Goal: Transaction & Acquisition: Purchase product/service

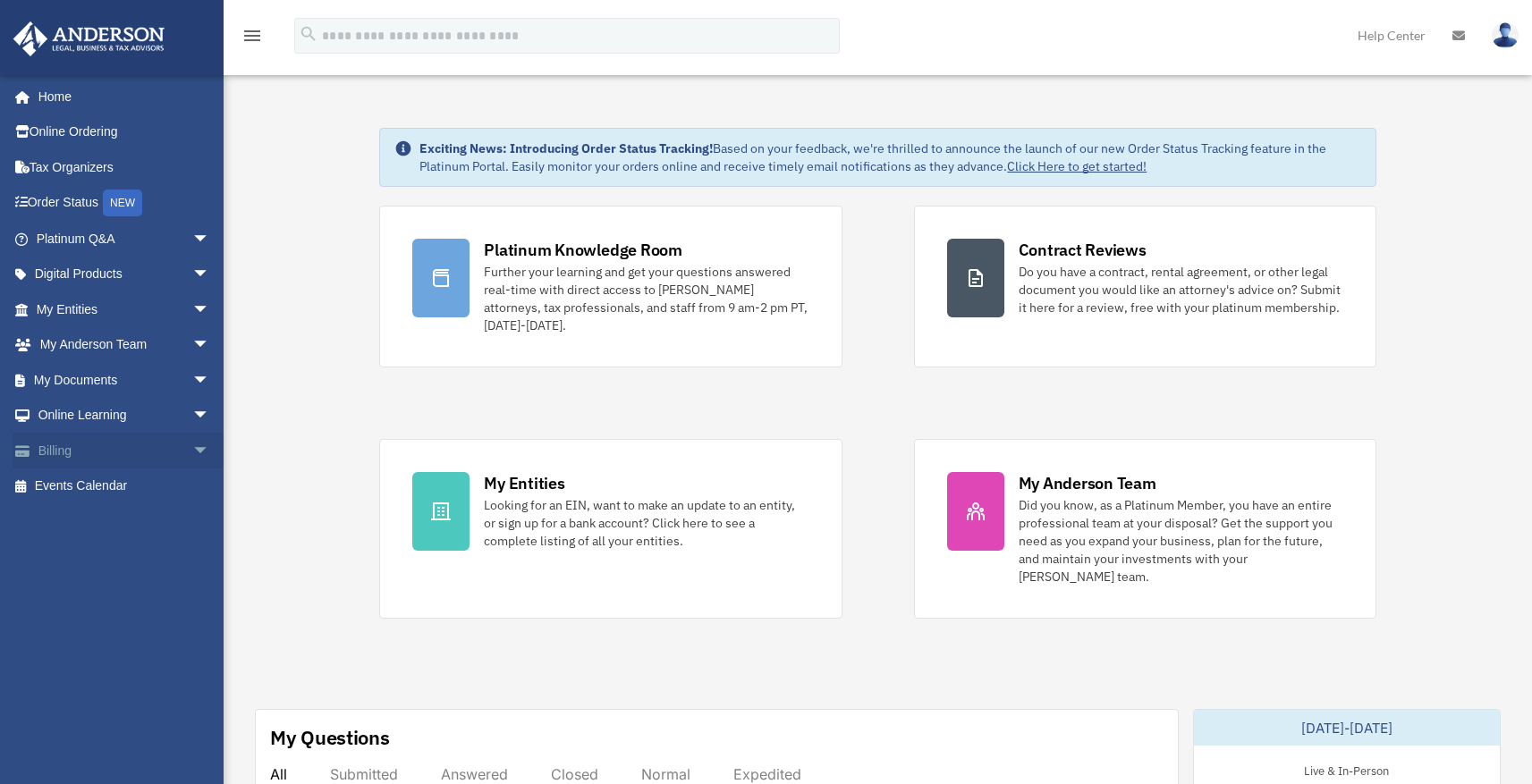
click at [193, 459] on span "arrow_drop_down" at bounding box center [210, 450] width 35 height 36
click at [126, 491] on link "$ Open Invoices" at bounding box center [131, 486] width 212 height 36
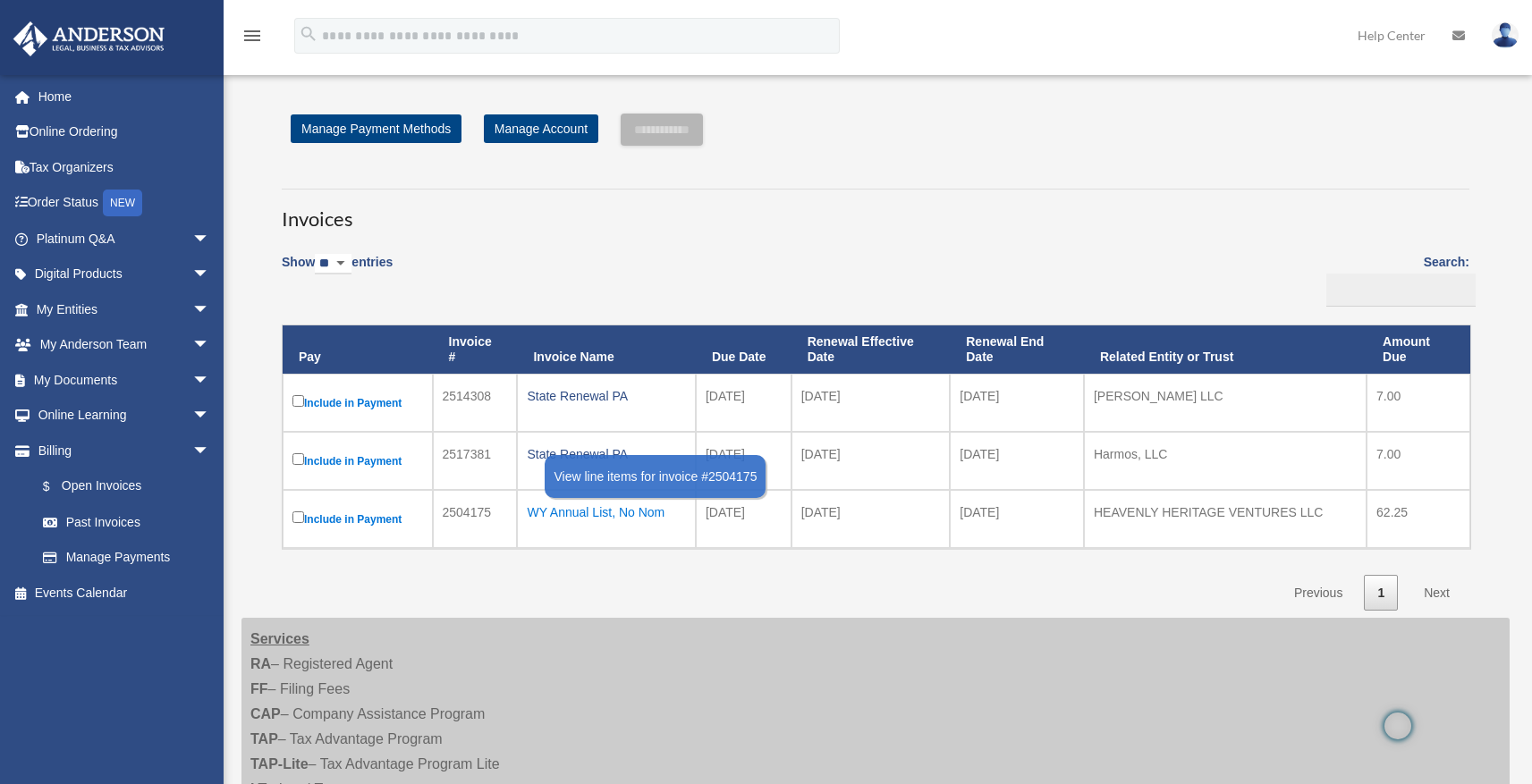
click at [640, 512] on div "WY Annual List, No Nom" at bounding box center [605, 512] width 158 height 25
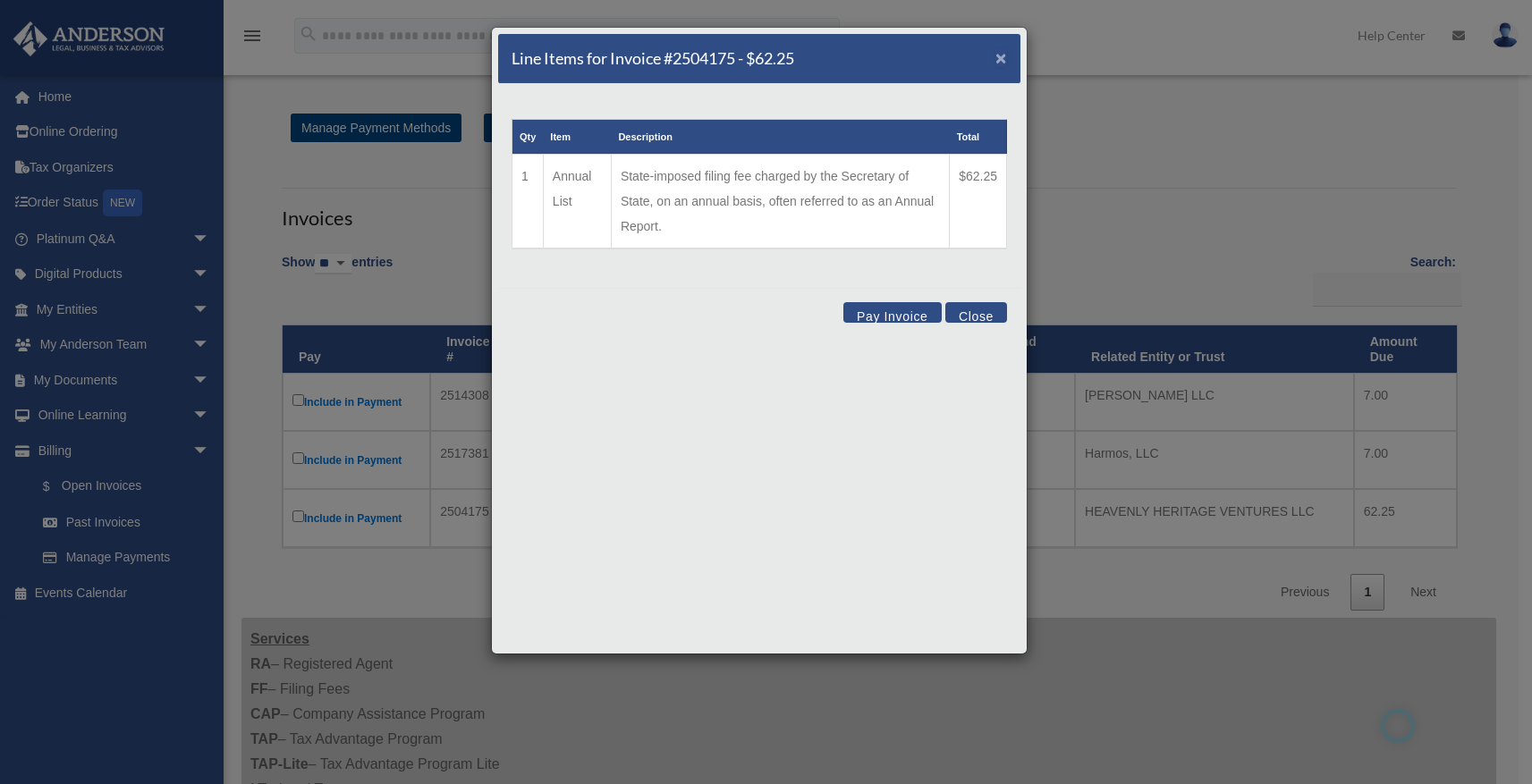
click at [998, 56] on span "×" at bounding box center [1001, 57] width 12 height 21
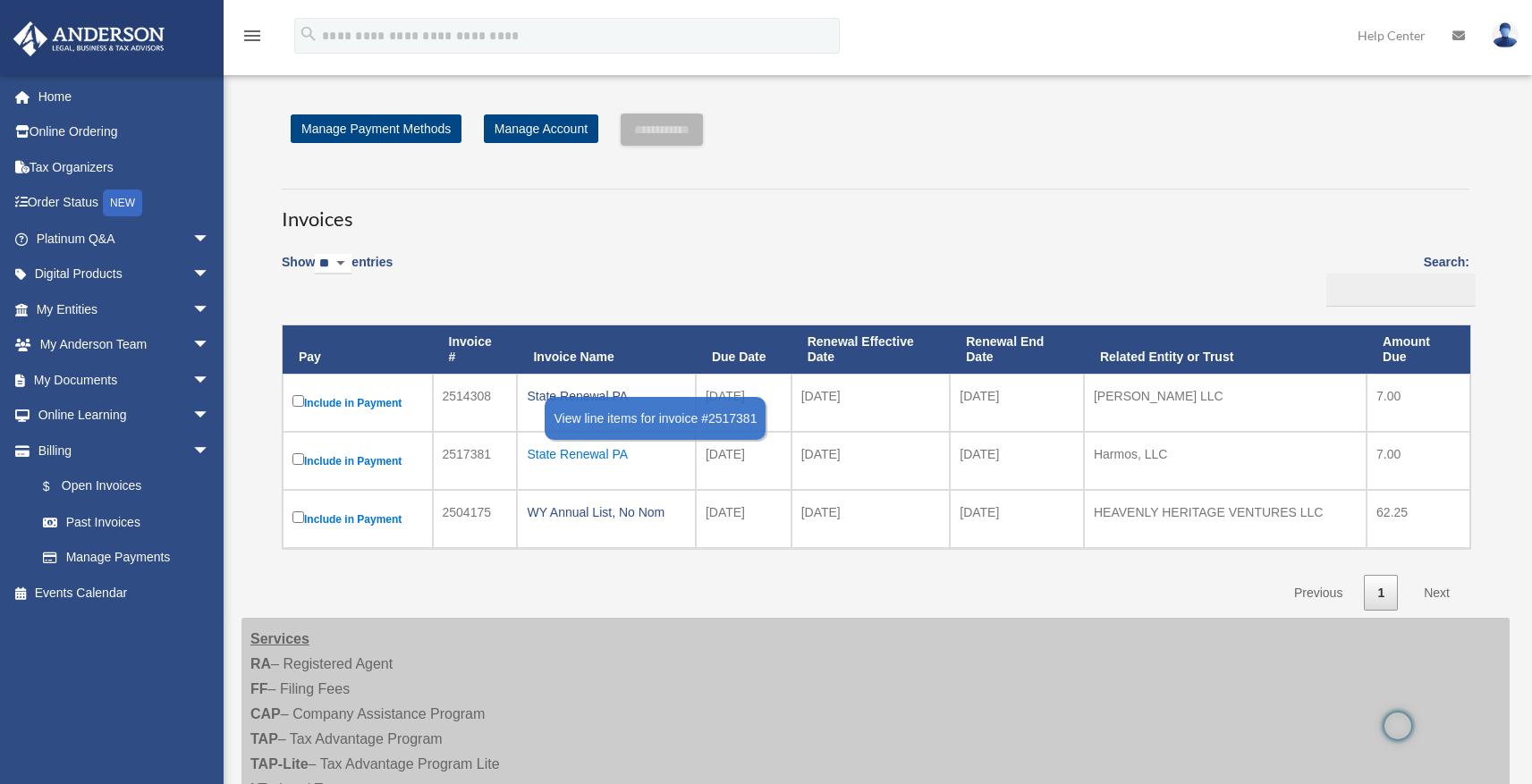
click at [579, 450] on div "State Renewal PA" at bounding box center [605, 454] width 158 height 25
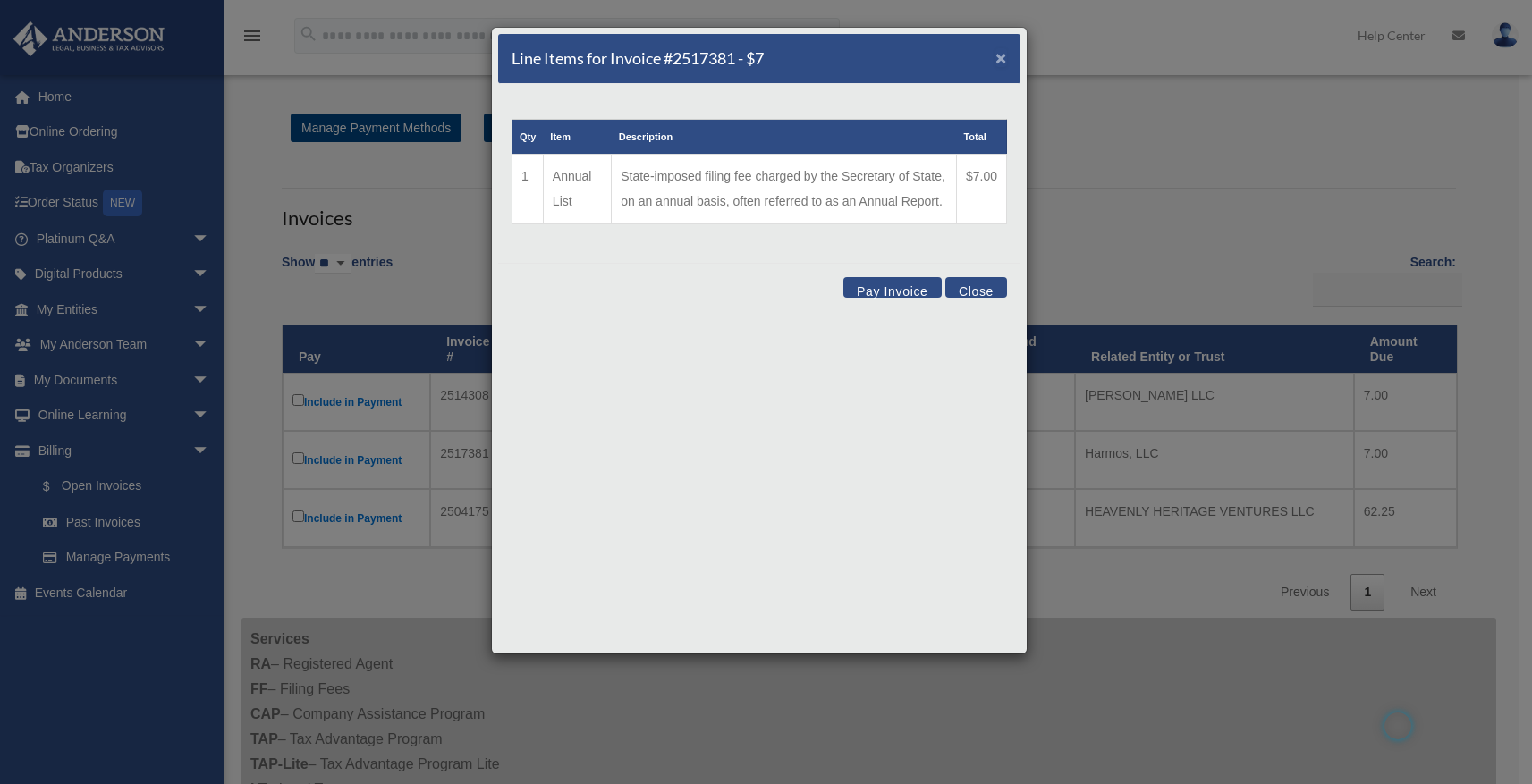
click at [1003, 61] on span "×" at bounding box center [1001, 57] width 12 height 21
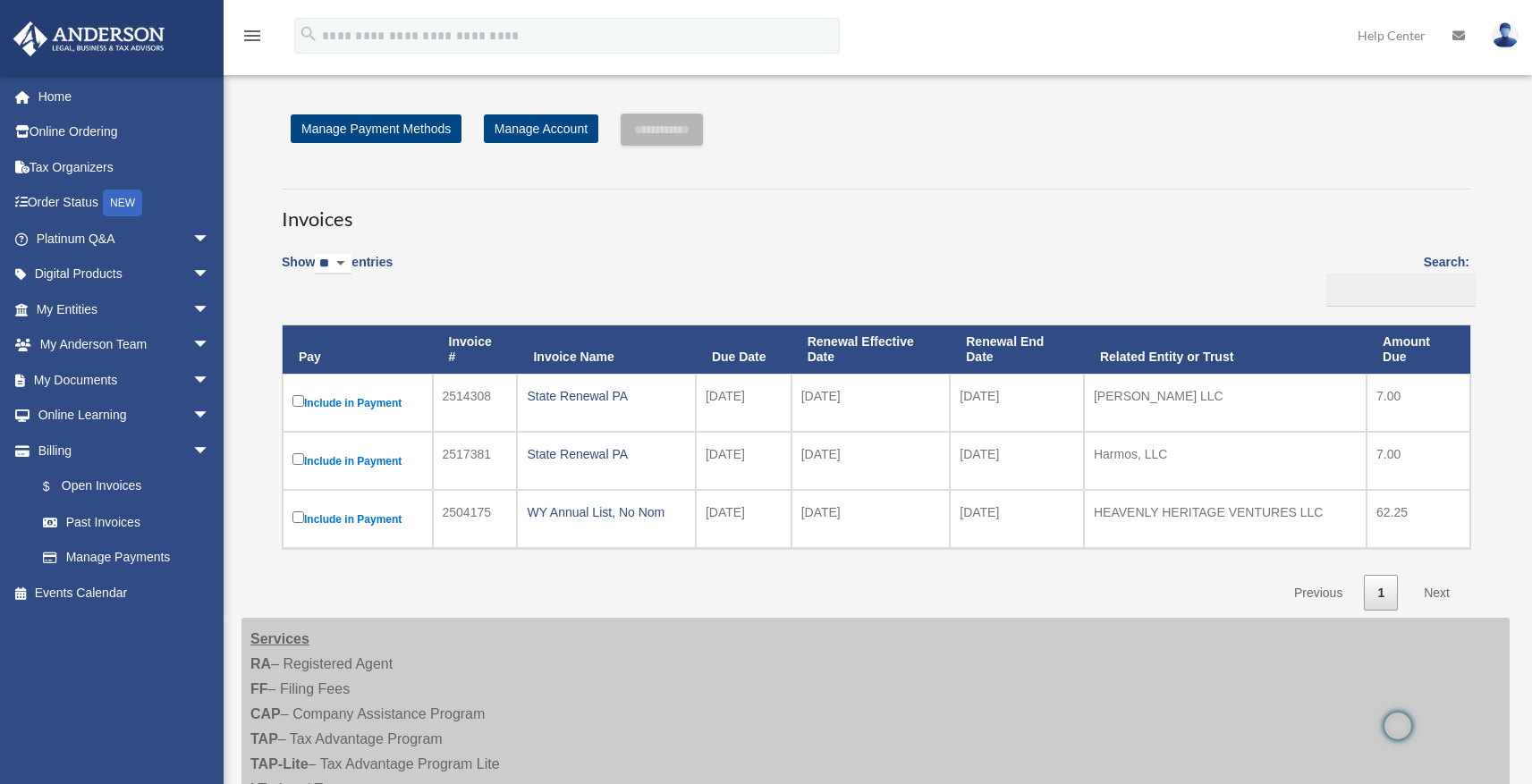
click at [297, 409] on label "Include in Payment" at bounding box center [358, 403] width 131 height 23
click at [651, 137] on input "**********" at bounding box center [662, 130] width 83 height 32
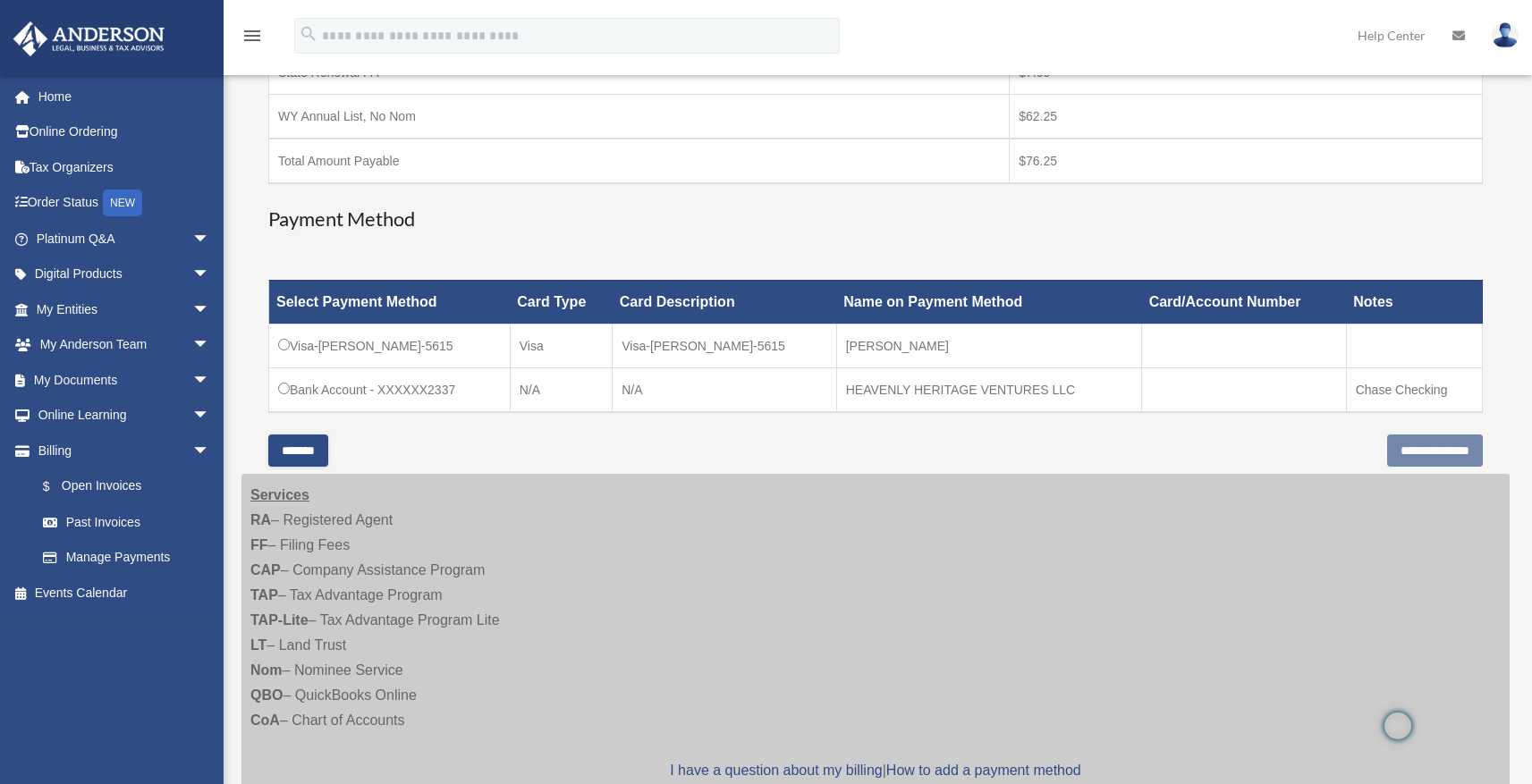
scroll to position [415, 0]
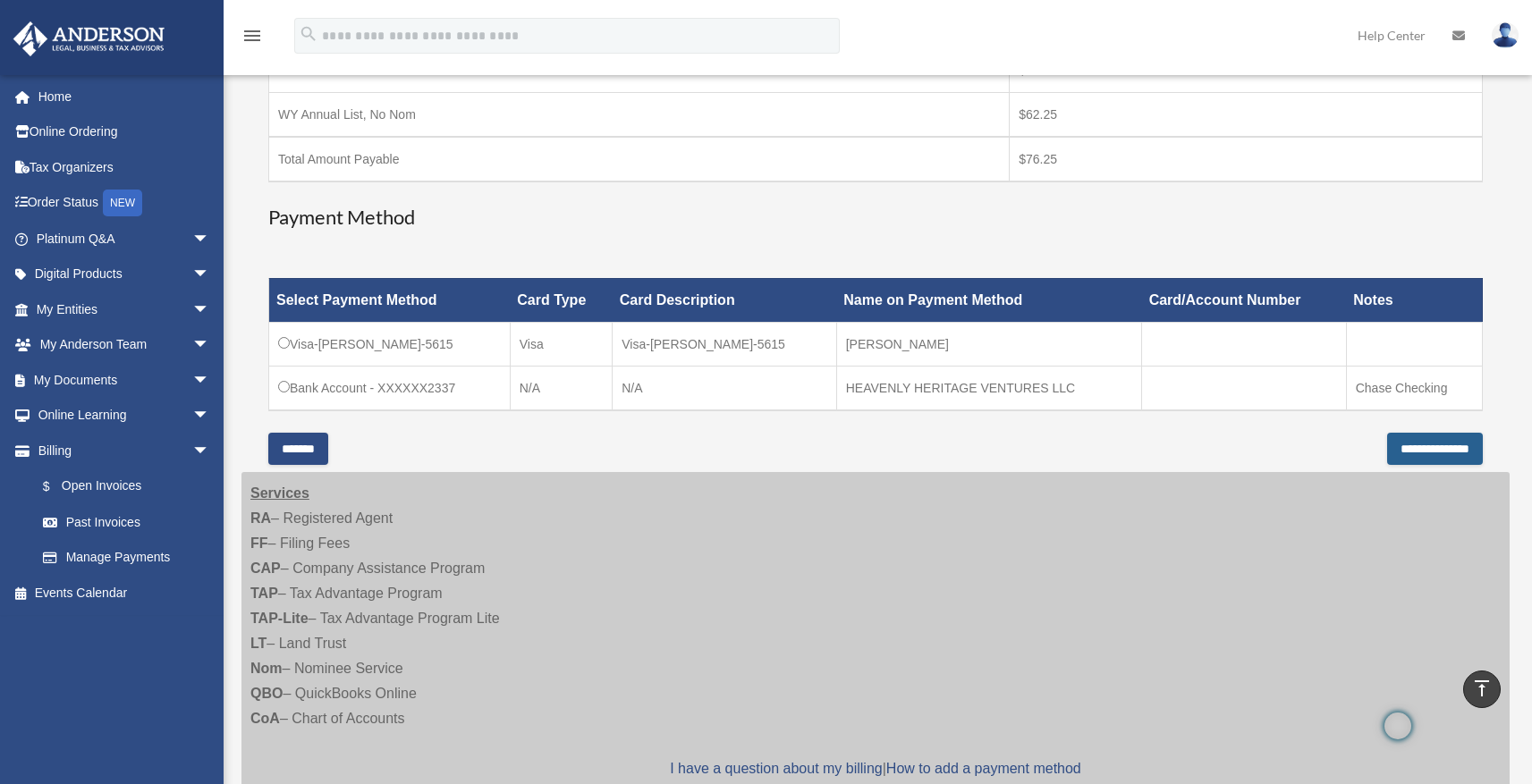
click at [1387, 448] on input "**********" at bounding box center [1434, 448] width 95 height 32
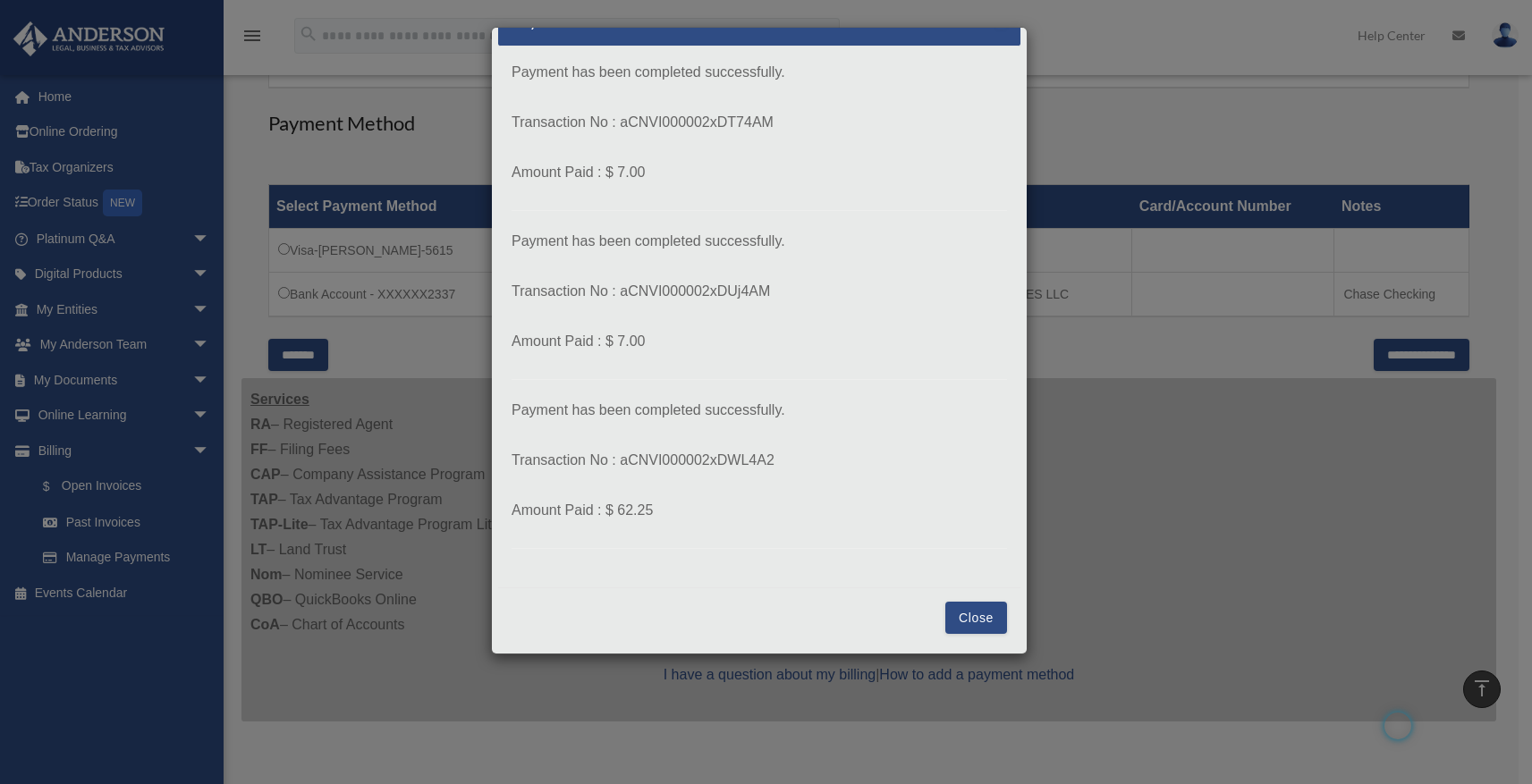
scroll to position [523, 0]
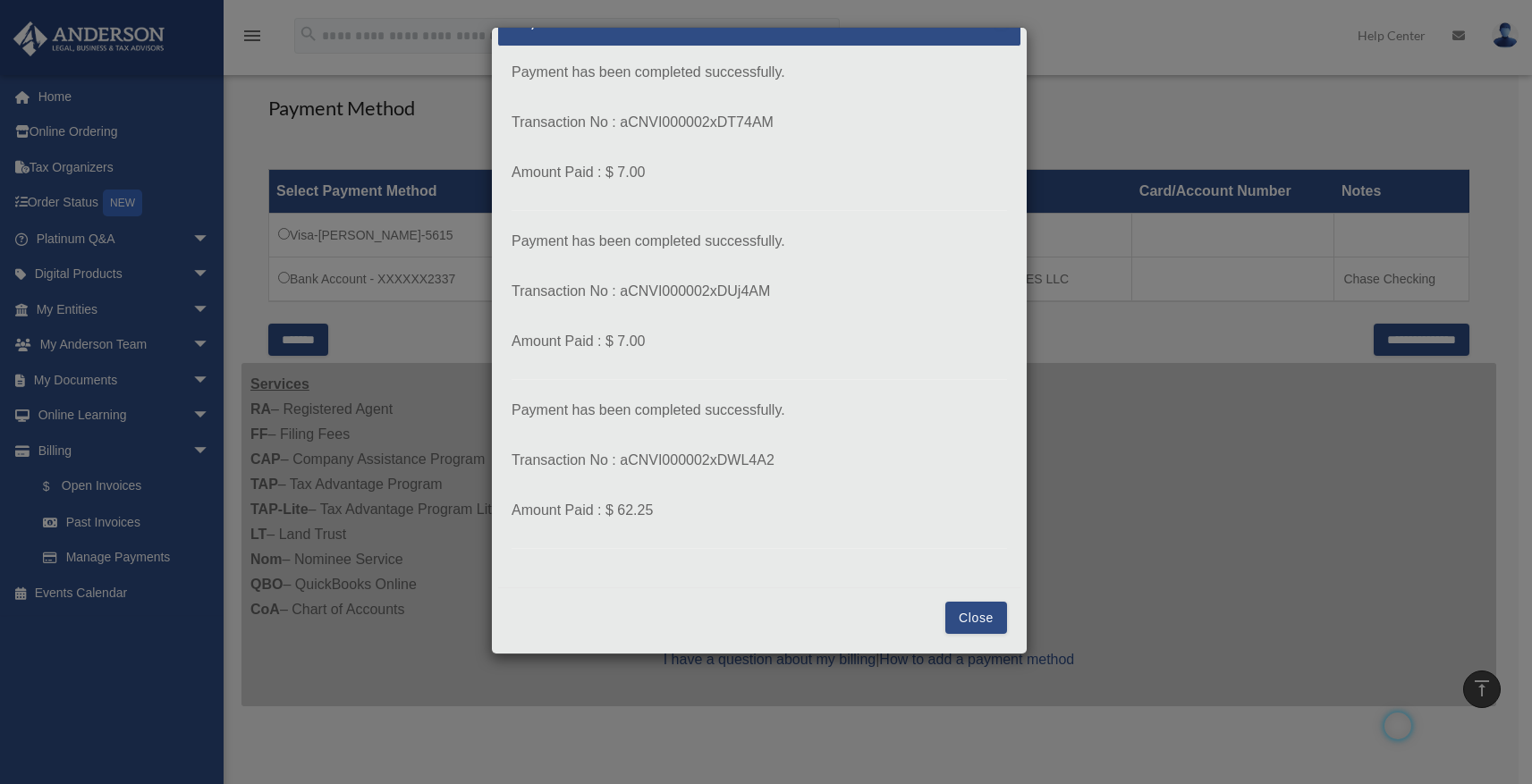
click at [959, 619] on button "Close" at bounding box center [976, 617] width 62 height 32
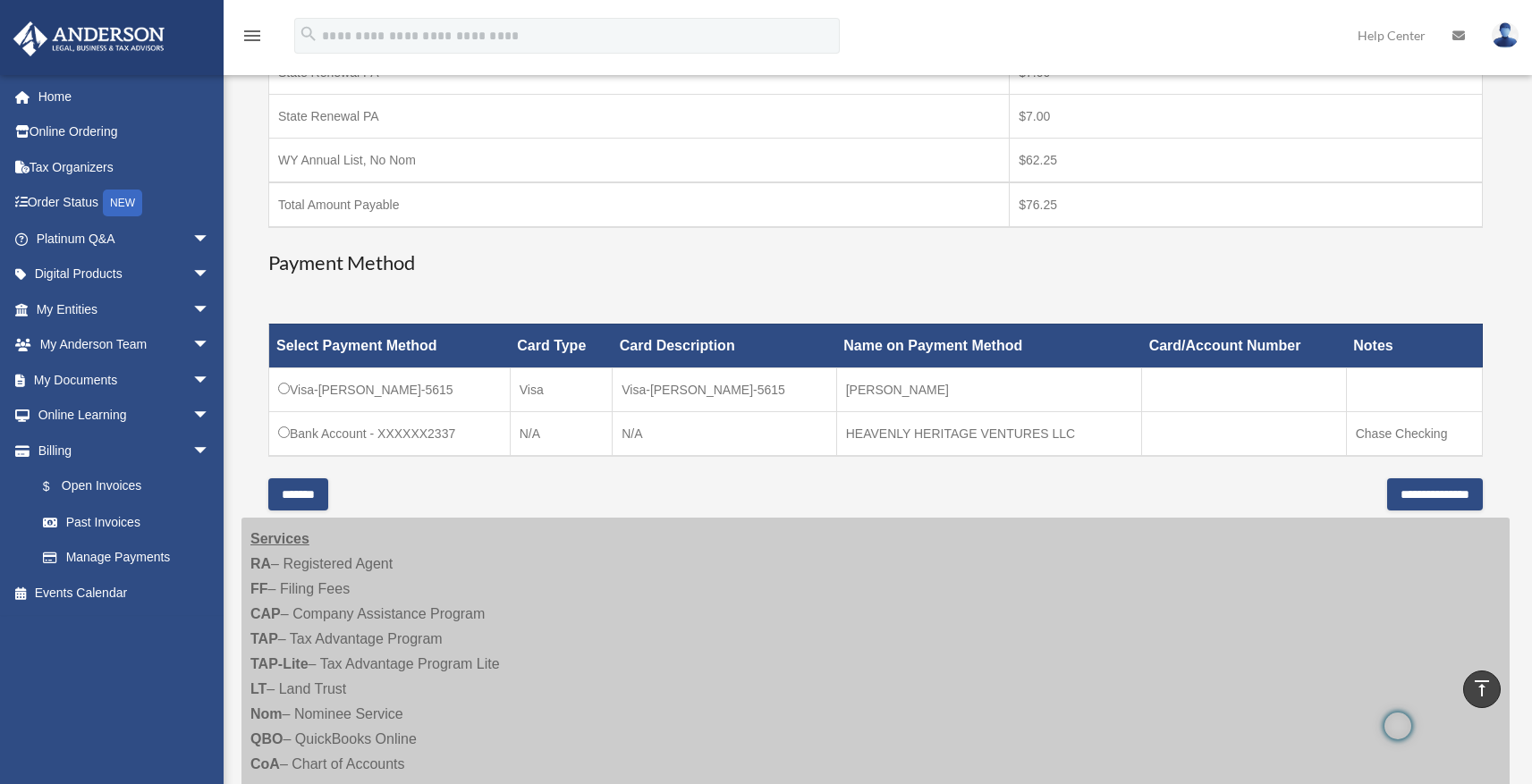
scroll to position [328, 0]
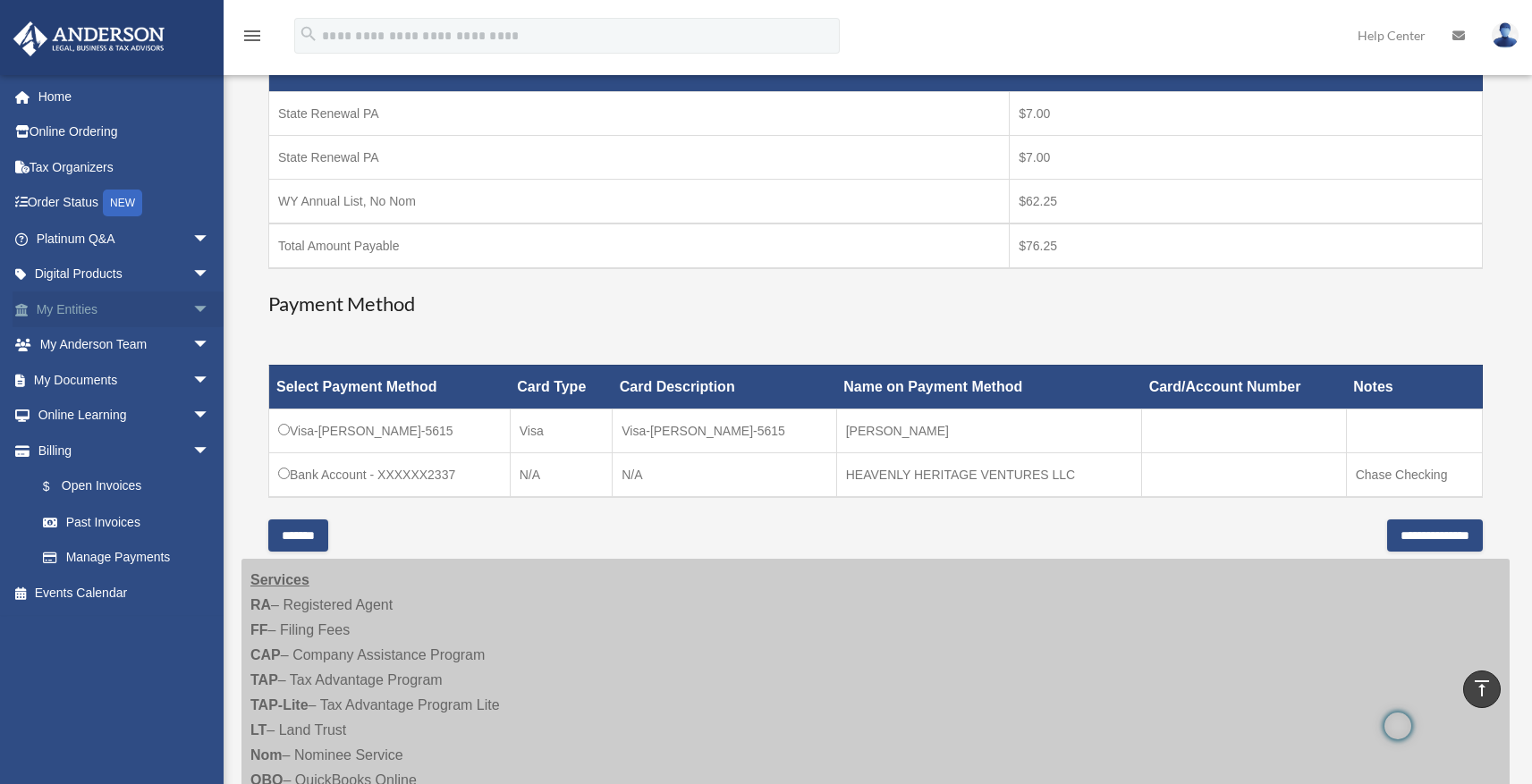
click at [149, 314] on link "My Entities arrow_drop_down" at bounding box center [125, 309] width 224 height 35
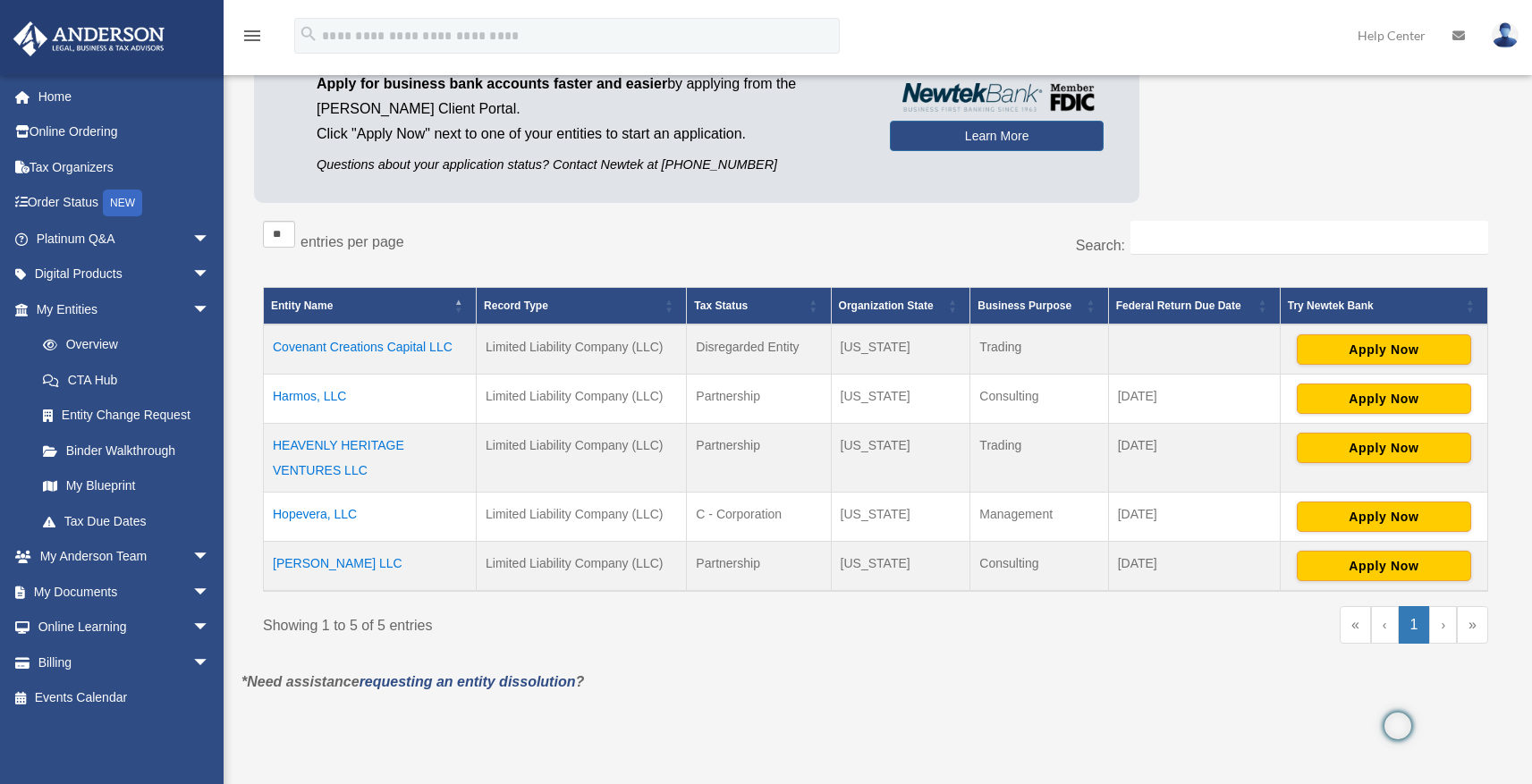
scroll to position [168, 0]
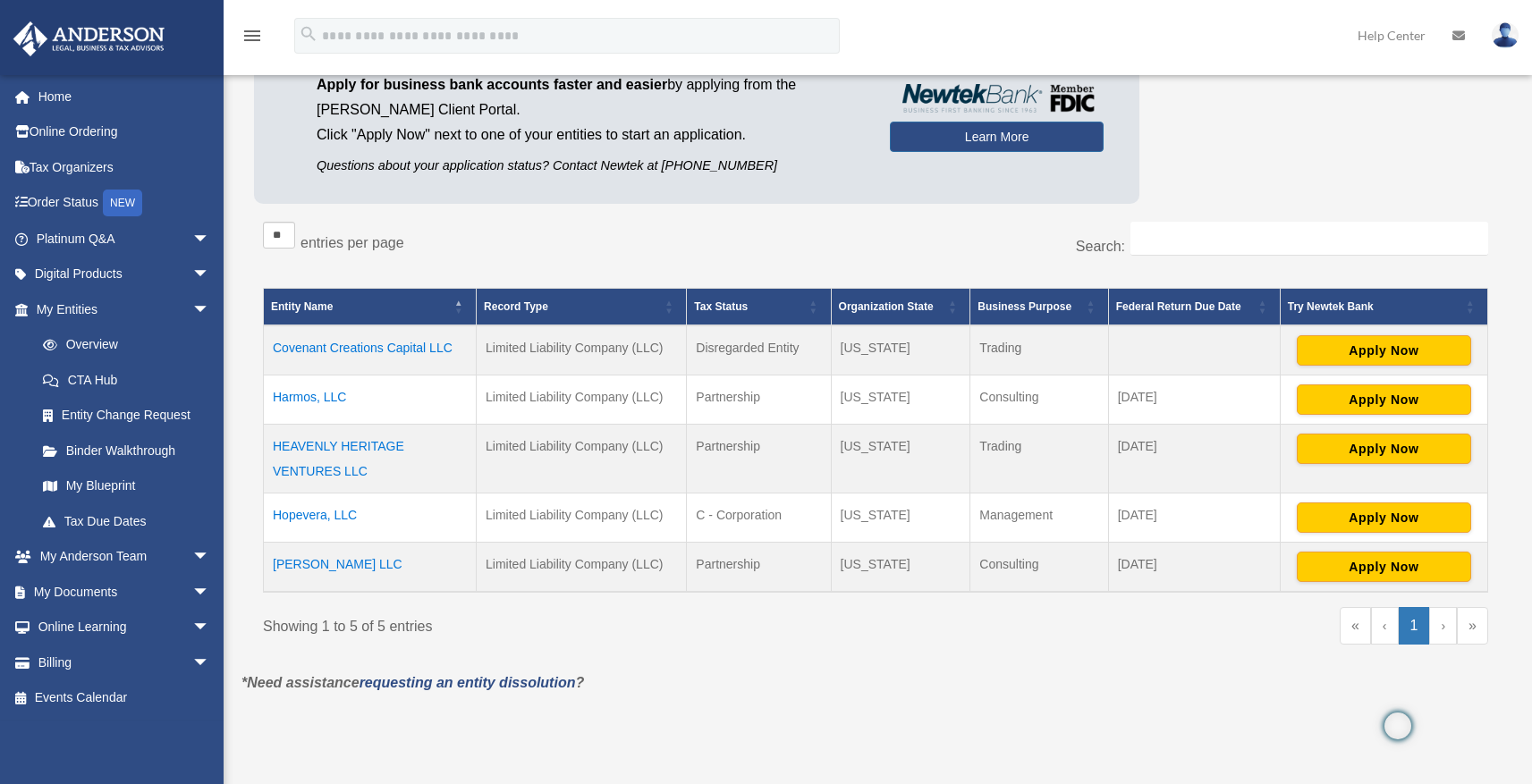
click at [347, 565] on td "[PERSON_NAME] LLC" at bounding box center [369, 566] width 213 height 50
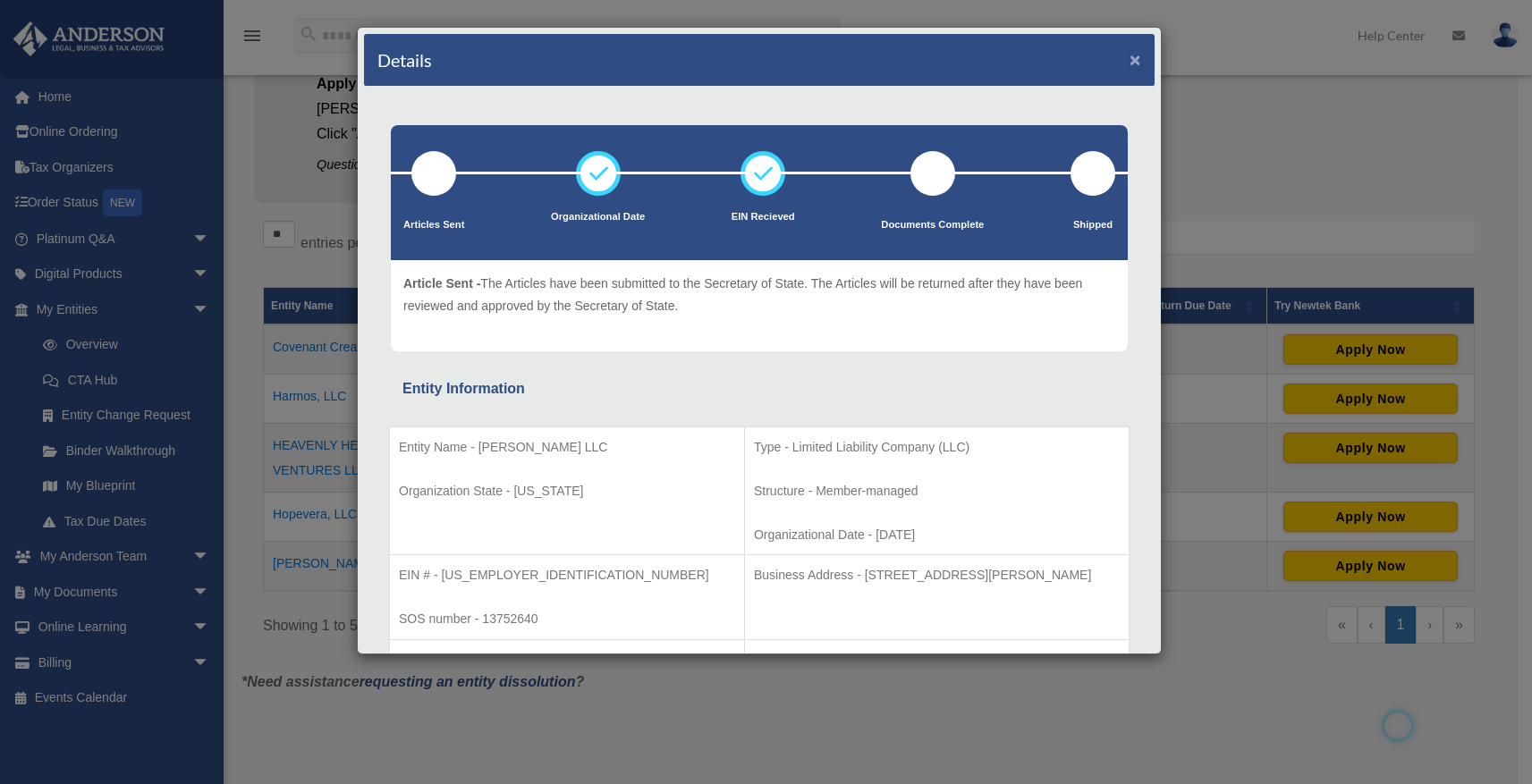
click at [1129, 68] on button "×" at bounding box center [1135, 59] width 12 height 19
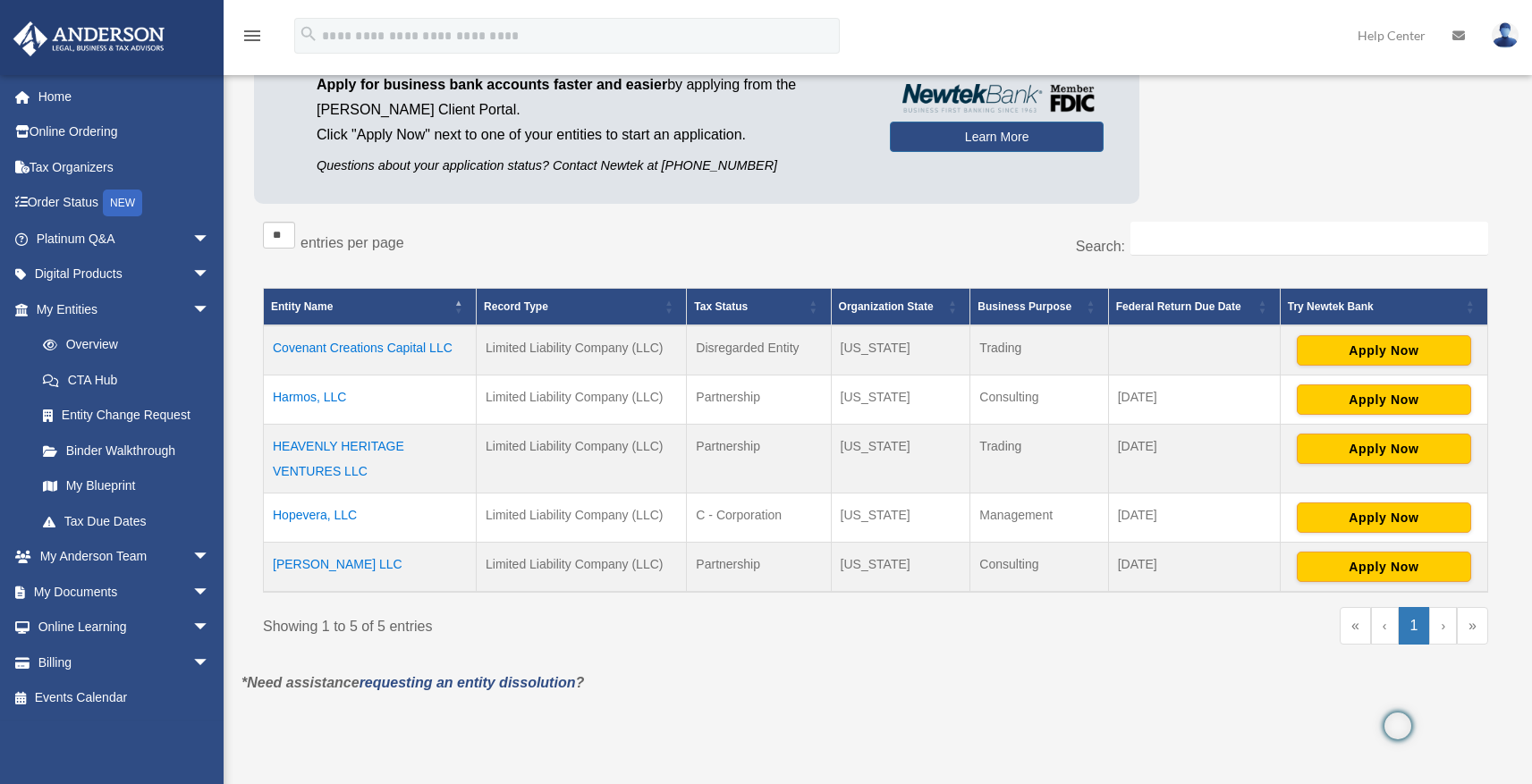
click at [347, 557] on td "LYSANDRA LLC" at bounding box center [369, 566] width 213 height 50
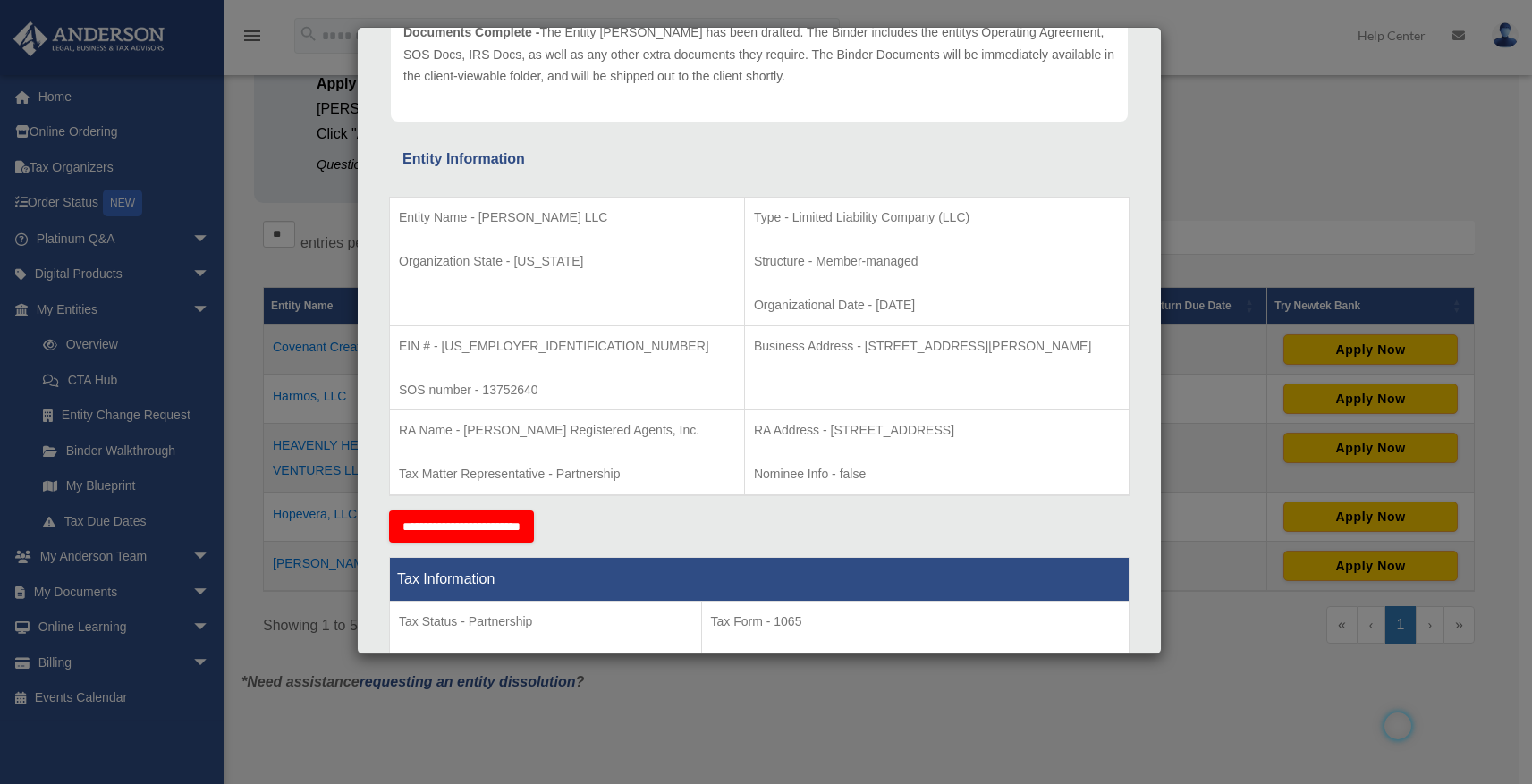
scroll to position [0, 0]
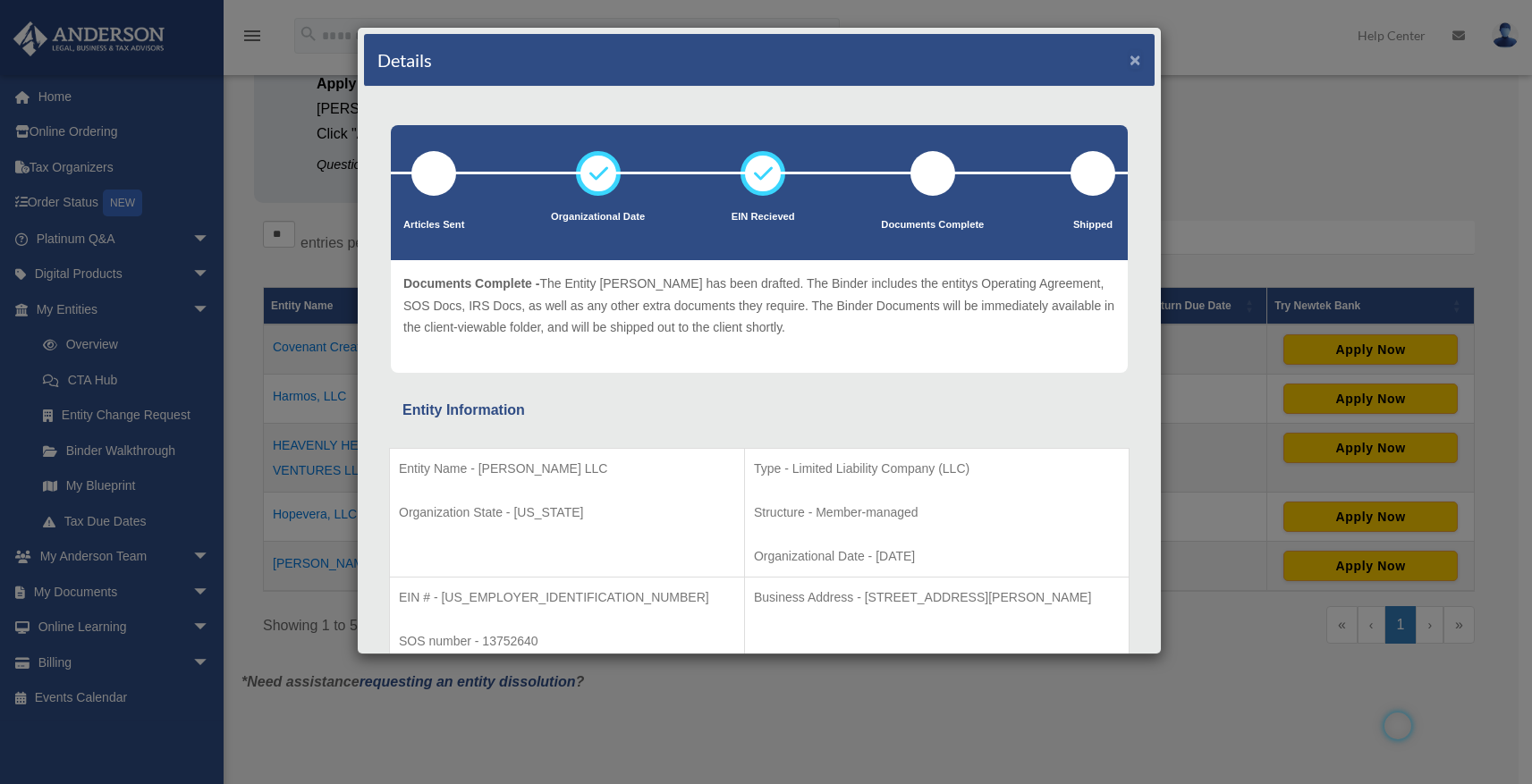
click at [1129, 65] on button "×" at bounding box center [1135, 59] width 12 height 19
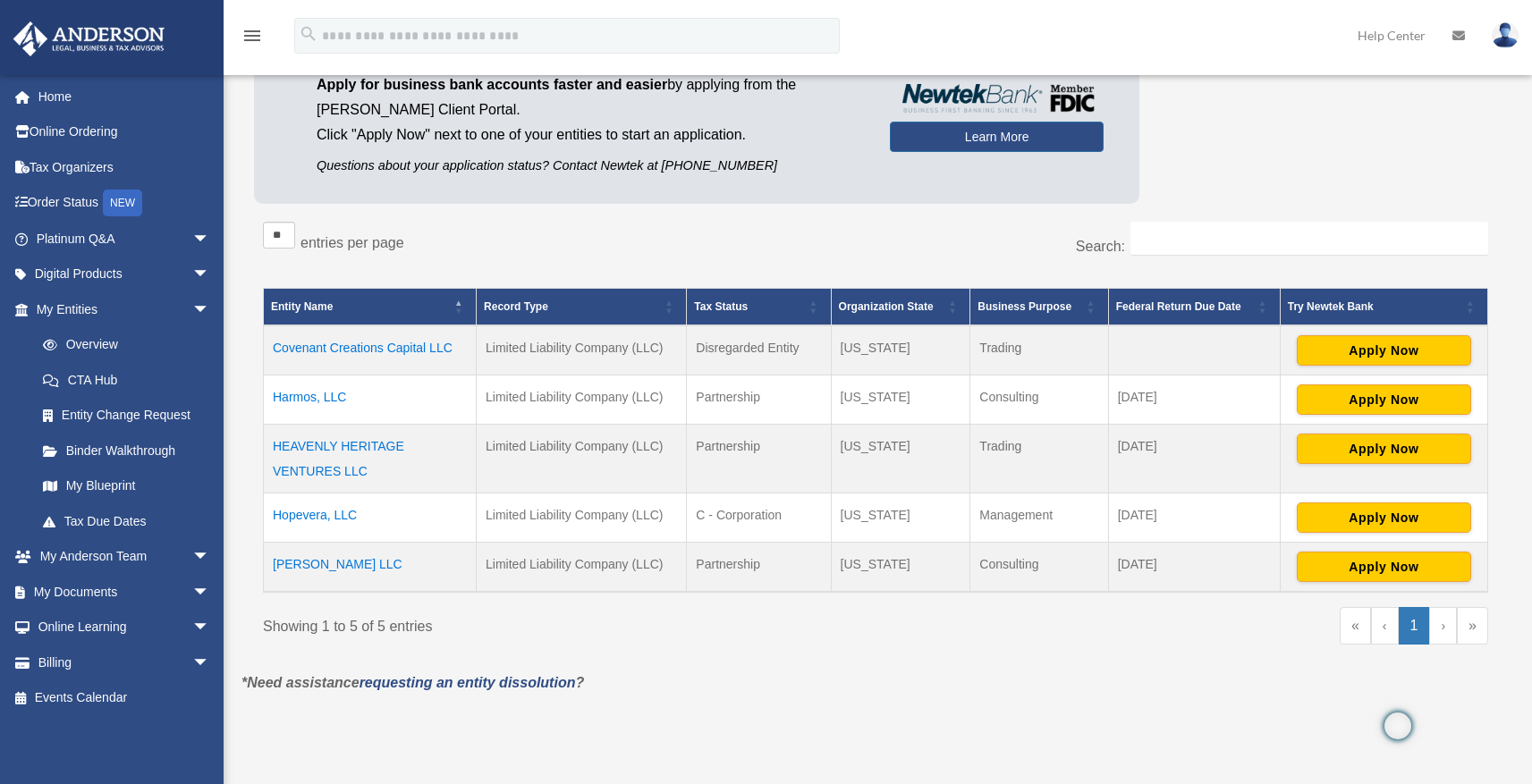
click at [341, 512] on td "Hopevera, LLC" at bounding box center [369, 517] width 213 height 49
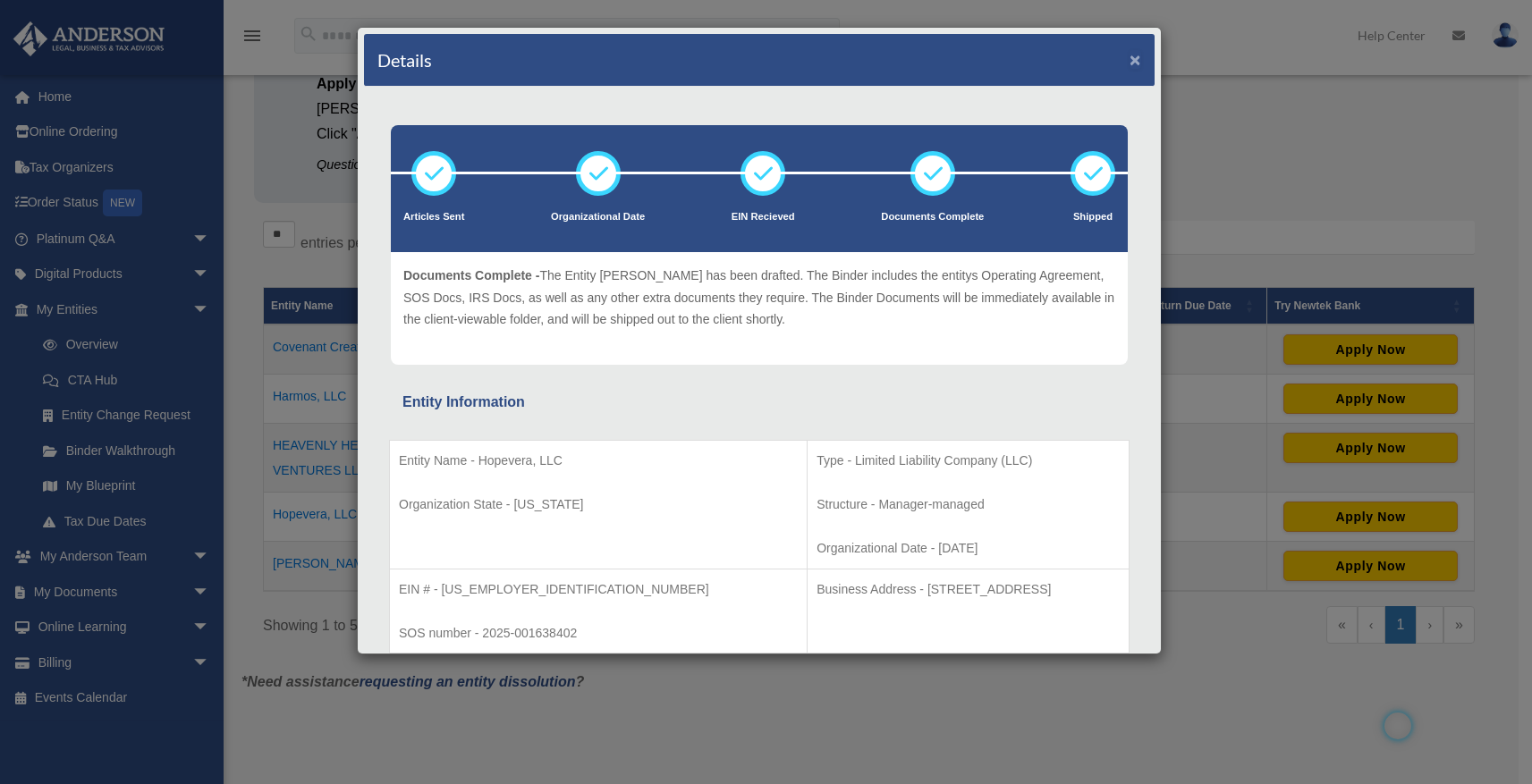
click at [1129, 65] on button "×" at bounding box center [1135, 59] width 12 height 19
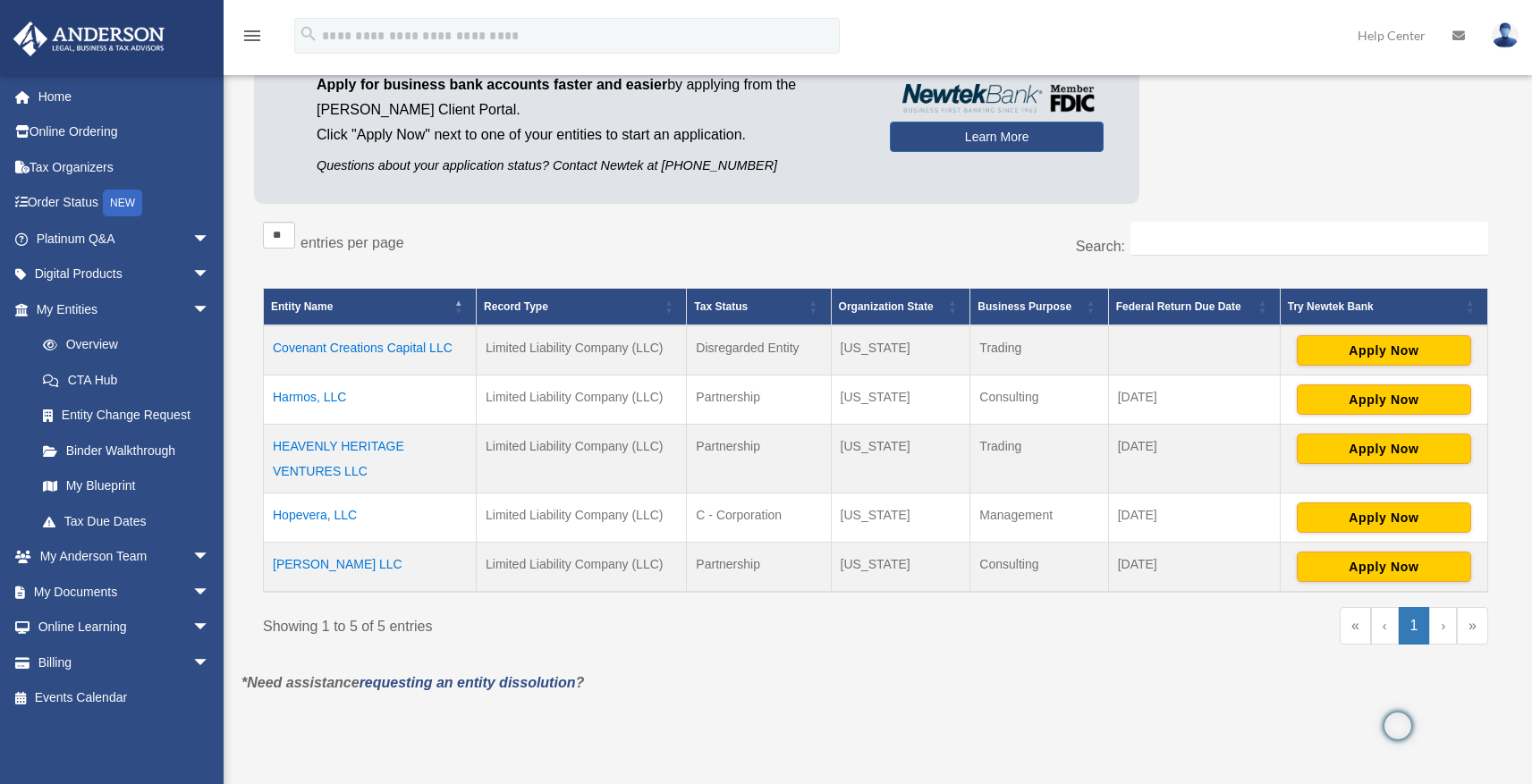
click at [375, 438] on td "HEAVENLY HERITAGE VENTURES LLC" at bounding box center [369, 458] width 213 height 69
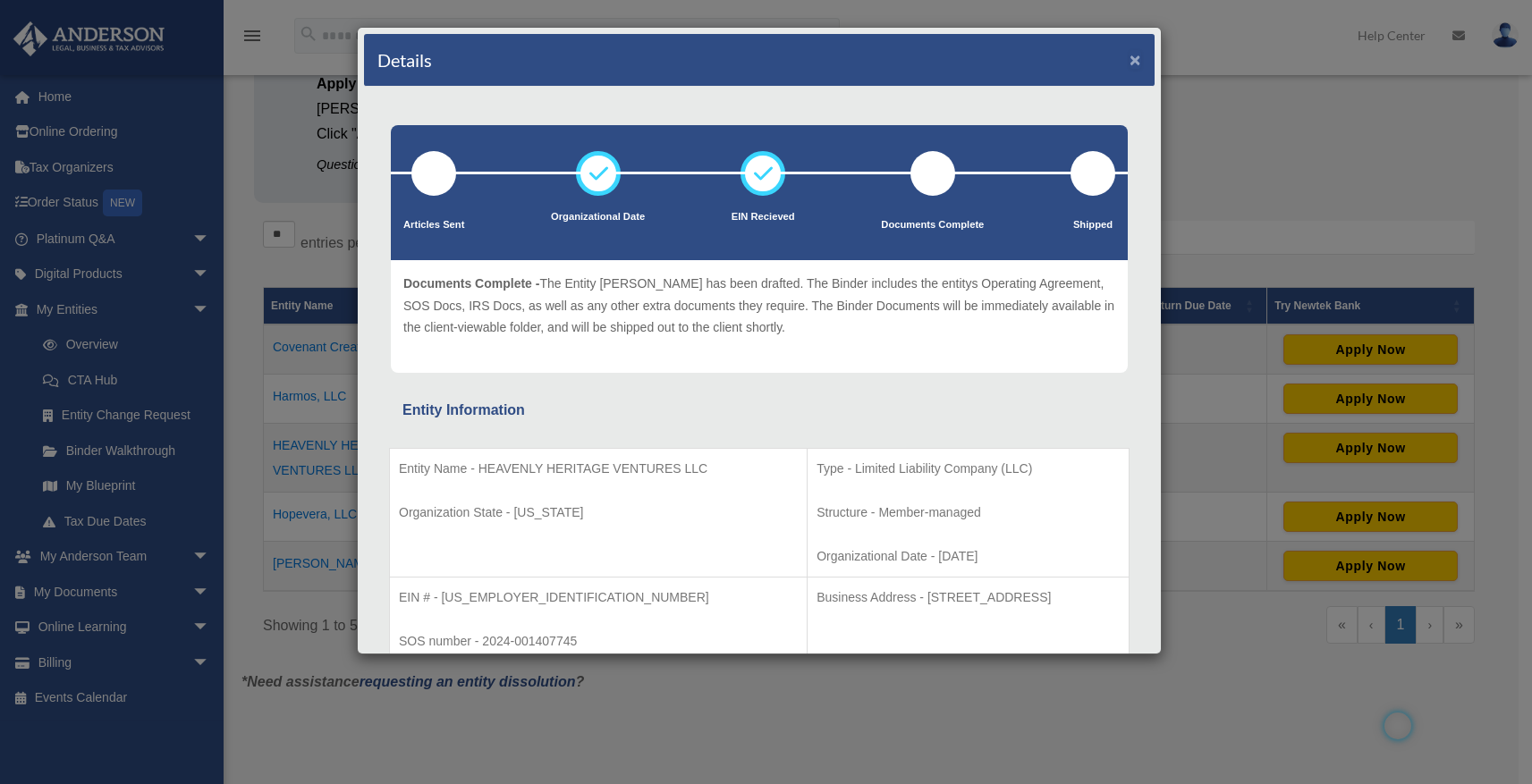
click at [1129, 64] on button "×" at bounding box center [1135, 59] width 12 height 19
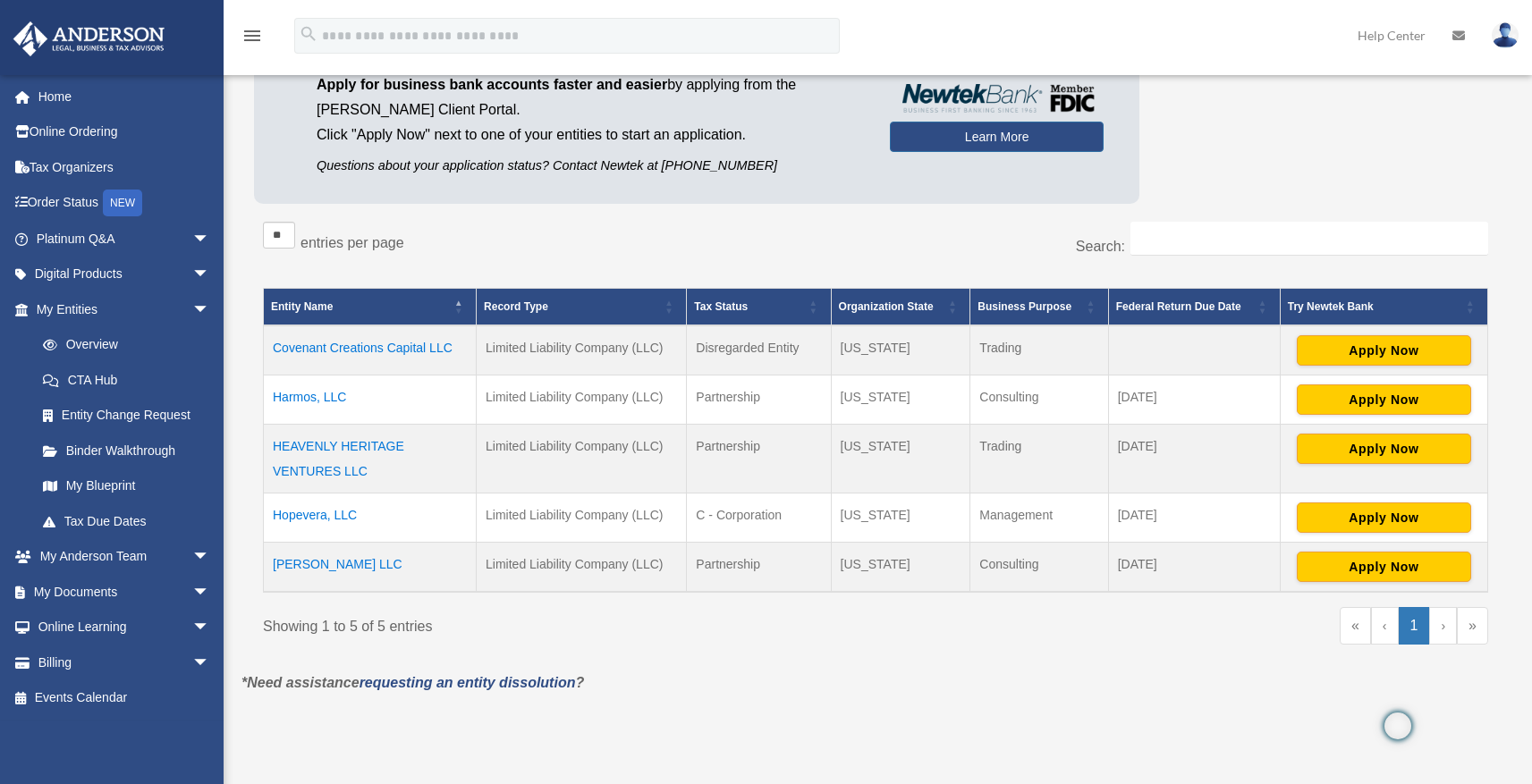
click at [325, 394] on td "Harmos, LLC" at bounding box center [369, 399] width 213 height 49
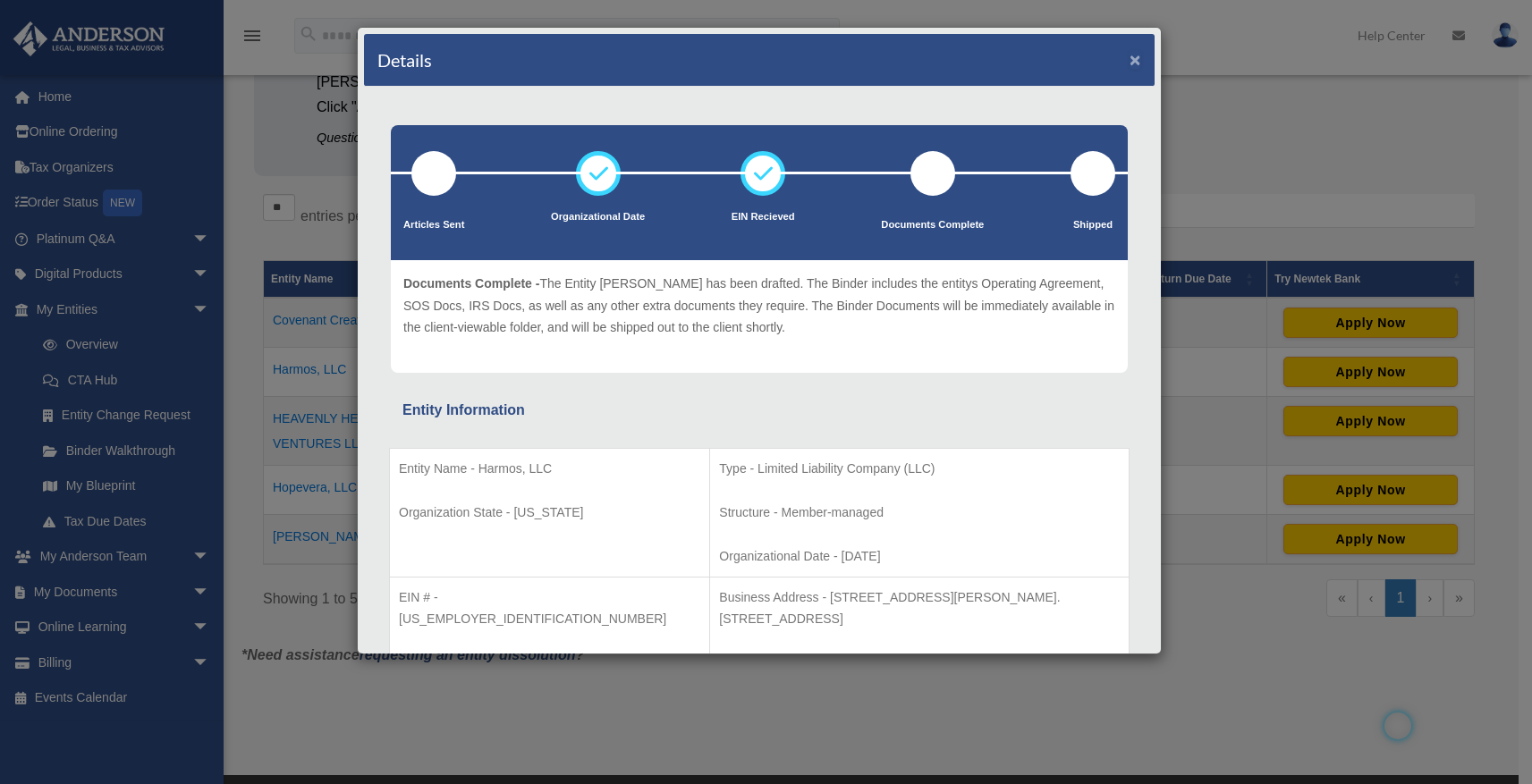
click at [1129, 64] on button "×" at bounding box center [1135, 59] width 12 height 19
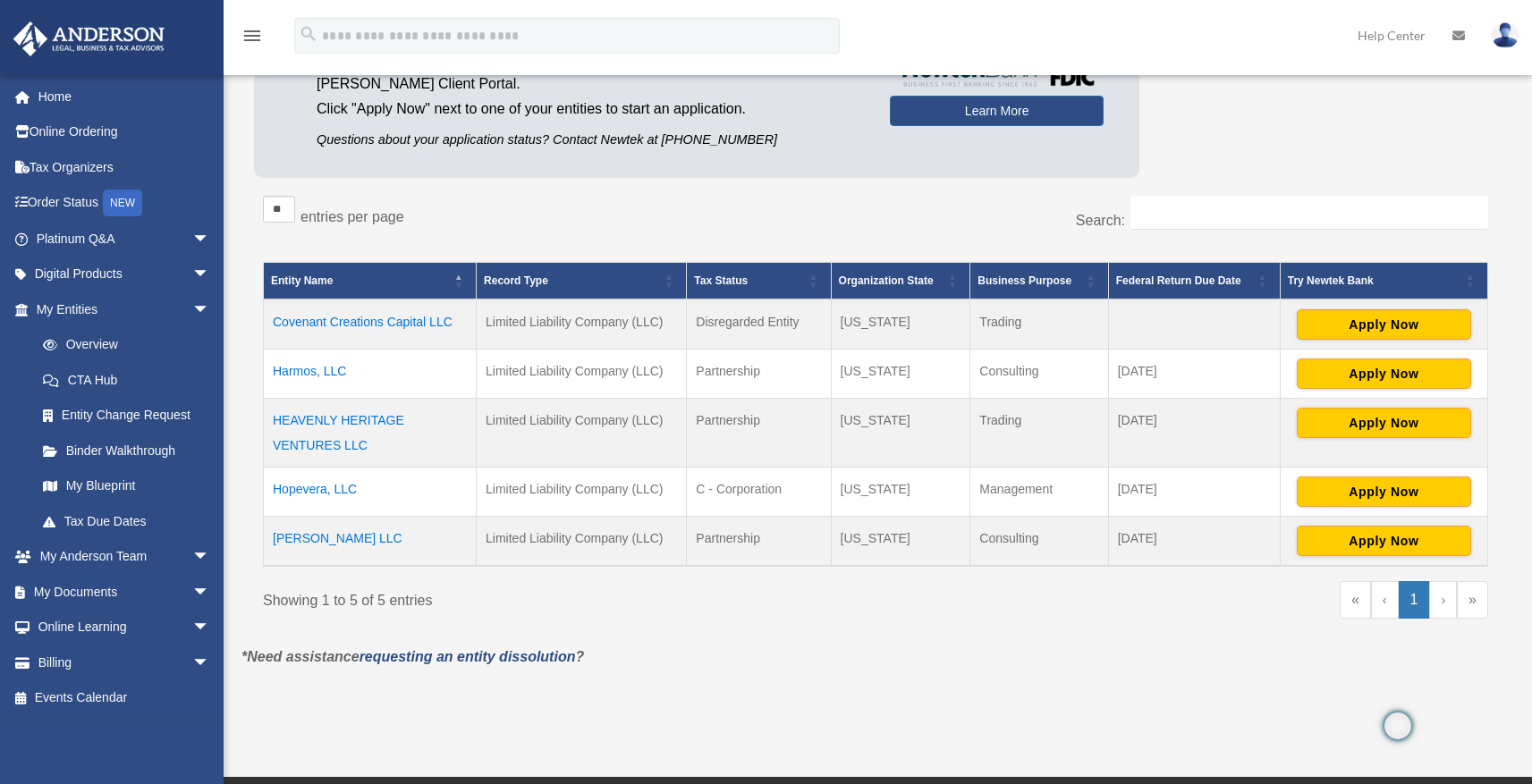
scroll to position [189, 0]
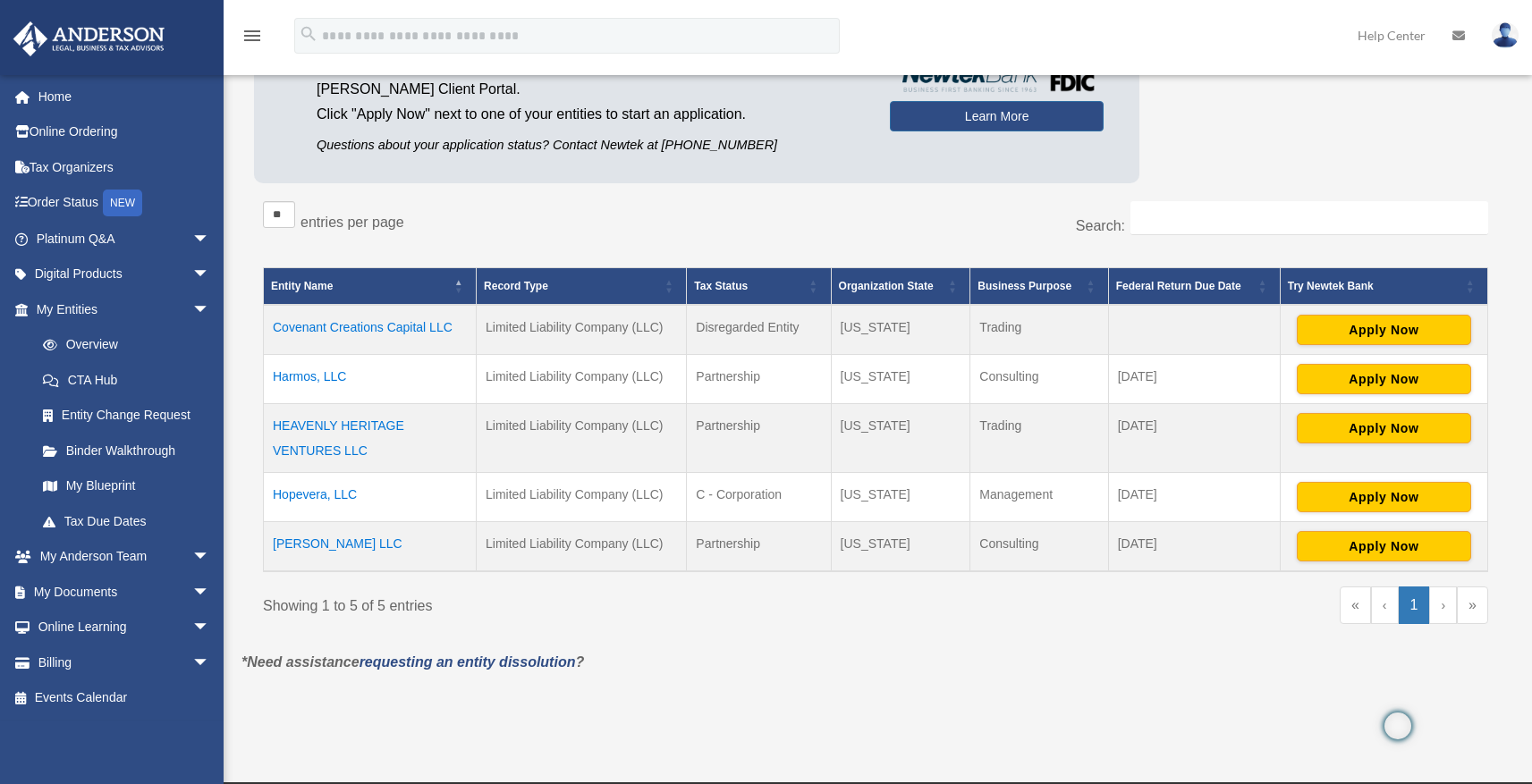
click at [351, 322] on td "Covenant Creations Capital LLC" at bounding box center [369, 329] width 213 height 50
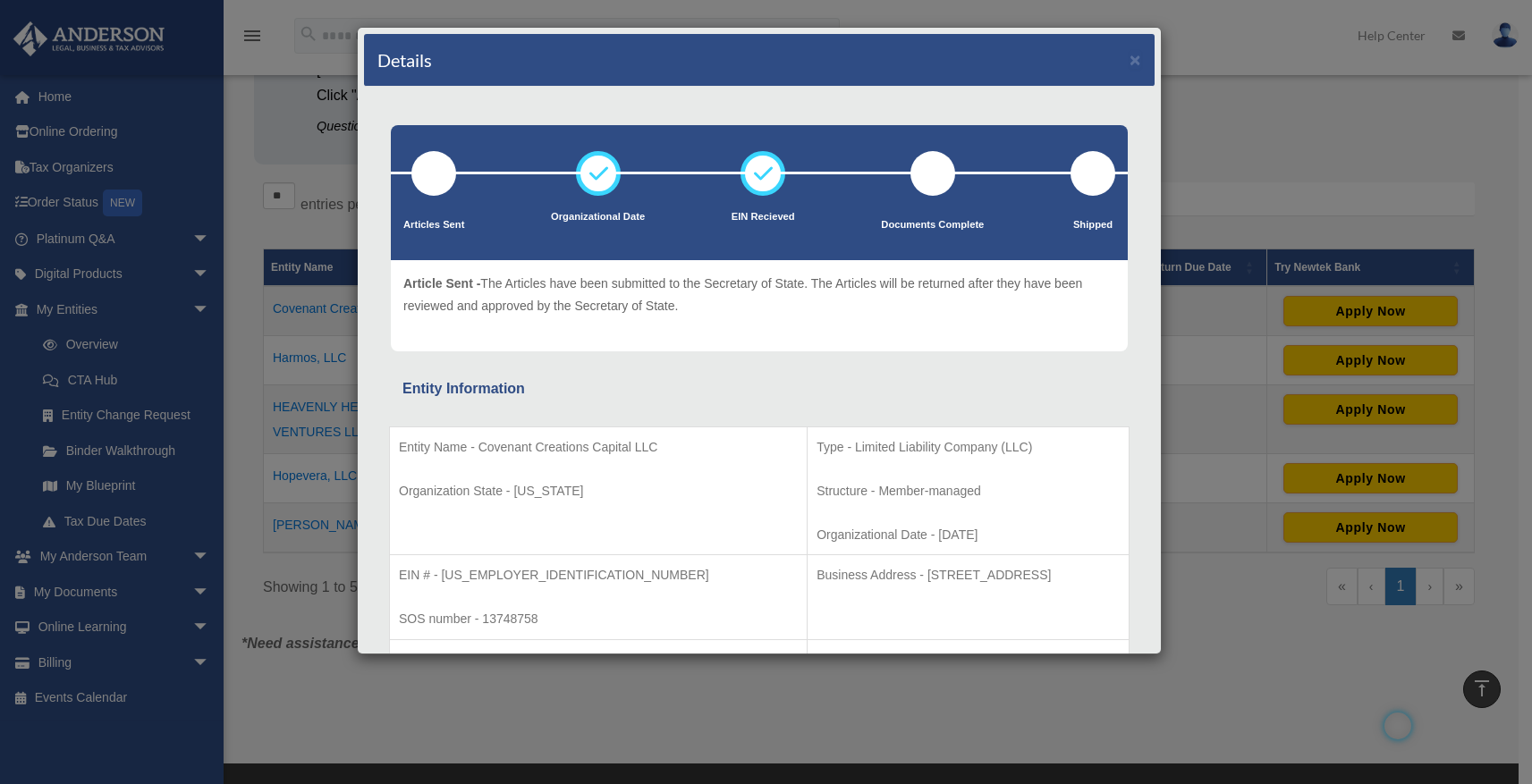
scroll to position [78, 0]
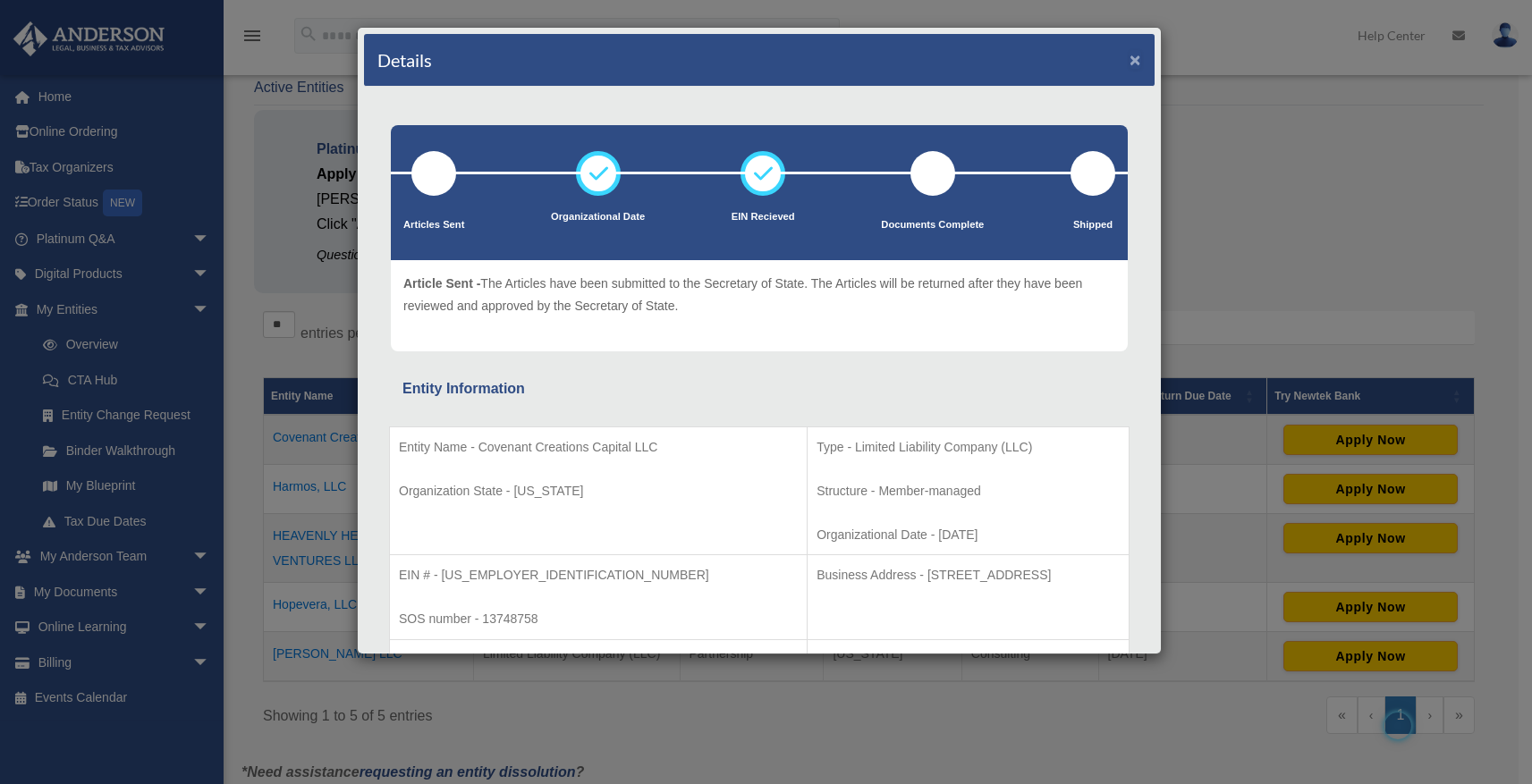
click at [1129, 65] on button "×" at bounding box center [1135, 59] width 12 height 19
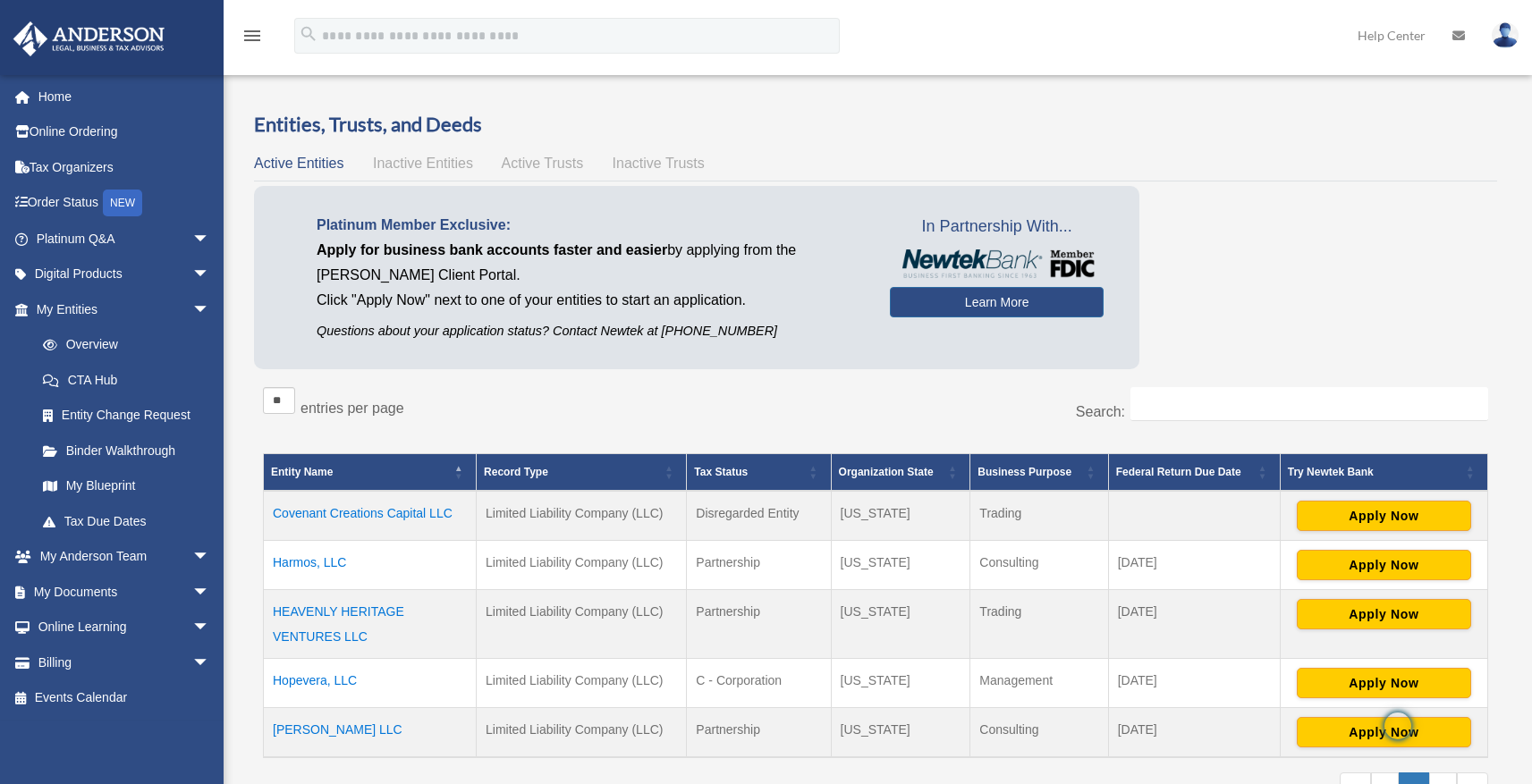
scroll to position [0, 0]
